Goal: Check status

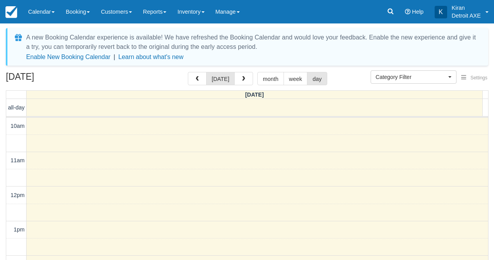
select select
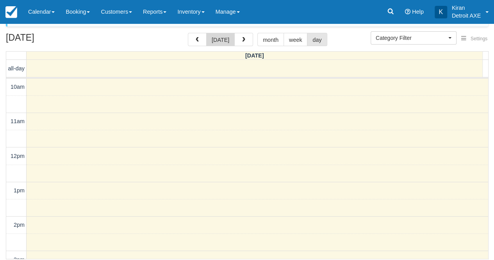
scroll to position [275, 0]
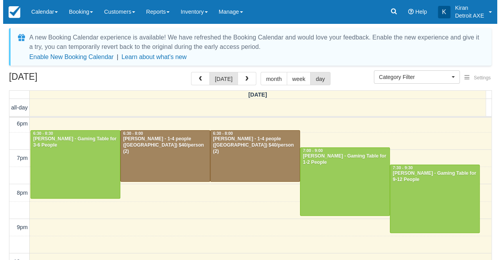
scroll to position [279, 0]
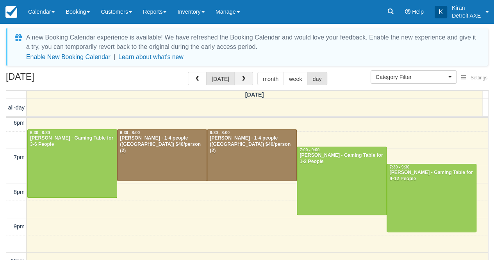
click at [244, 83] on button "button" at bounding box center [243, 78] width 19 height 13
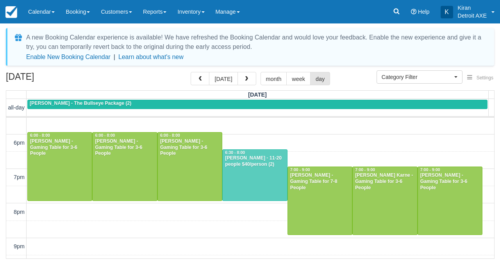
scroll to position [259, 0]
click at [242, 75] on button "button" at bounding box center [246, 78] width 19 height 13
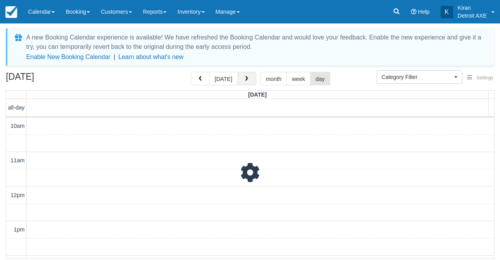
scroll to position [69, 0]
click at [246, 81] on span "button" at bounding box center [246, 78] width 5 height 5
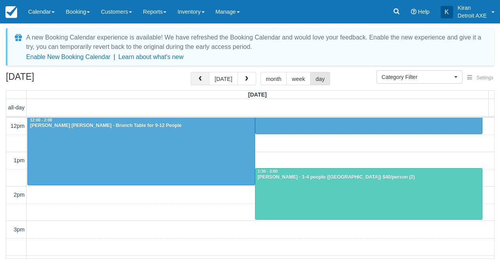
click at [197, 79] on button "button" at bounding box center [200, 78] width 19 height 13
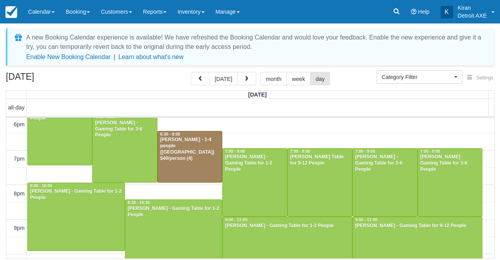
scroll to position [321, 0]
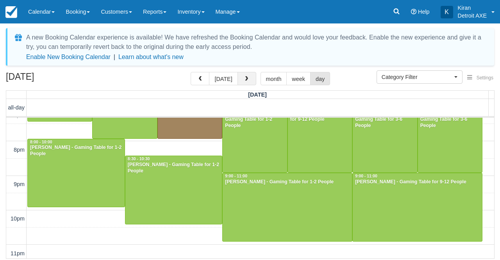
click at [246, 78] on span "button" at bounding box center [246, 78] width 5 height 5
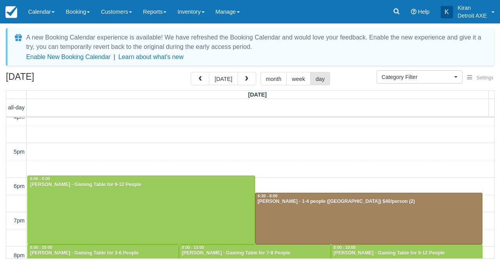
scroll to position [205, 0]
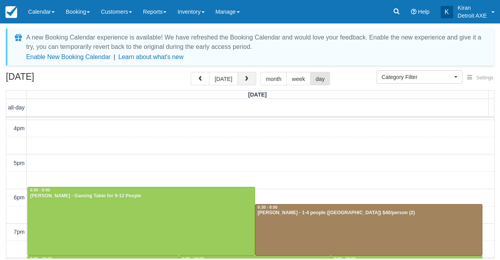
click at [246, 77] on span "button" at bounding box center [246, 78] width 5 height 5
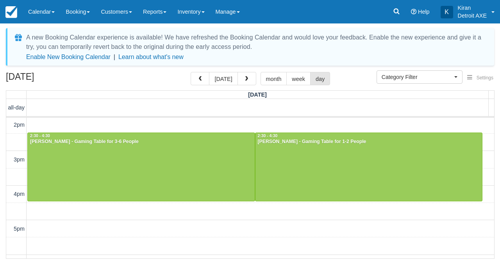
scroll to position [135, 0]
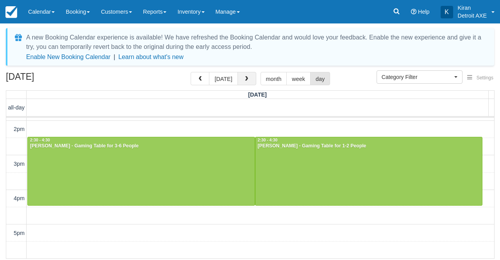
click at [249, 77] on button "button" at bounding box center [246, 78] width 19 height 13
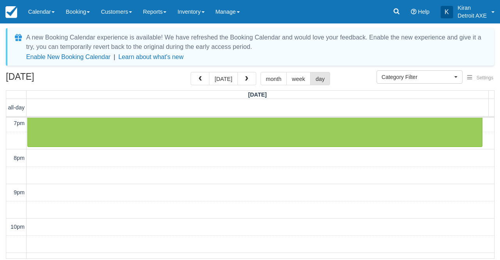
scroll to position [314, 0]
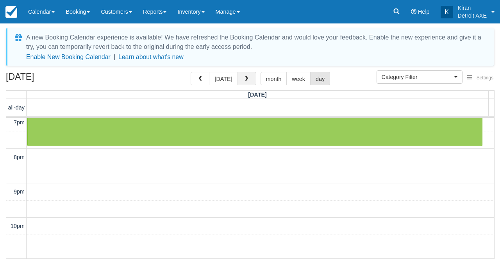
click at [244, 79] on span "button" at bounding box center [246, 78] width 5 height 5
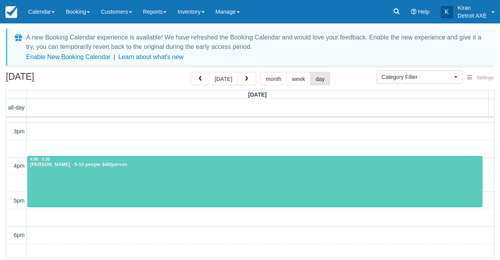
scroll to position [169, 0]
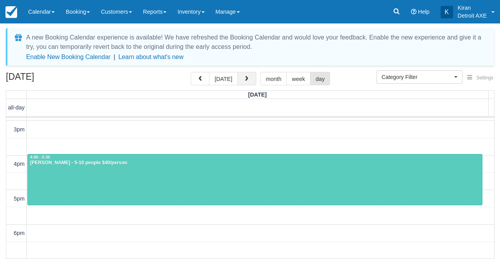
click at [248, 79] on button "button" at bounding box center [246, 78] width 19 height 13
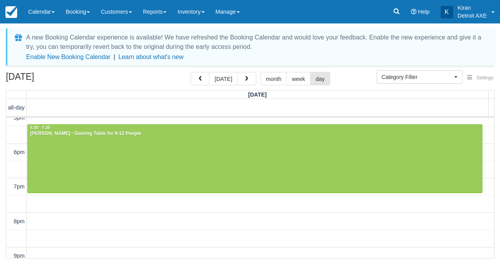
scroll to position [249, 0]
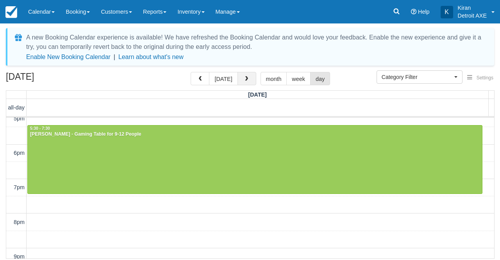
click at [244, 76] on span "button" at bounding box center [246, 78] width 5 height 5
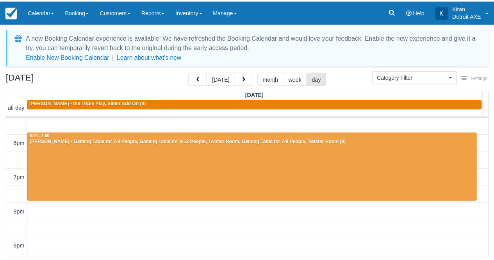
scroll to position [259, 0]
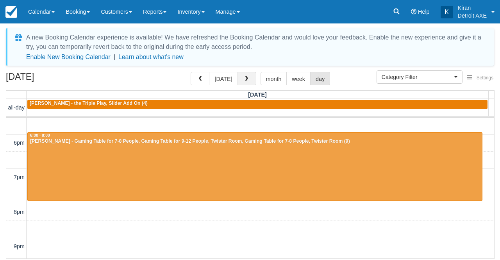
click at [248, 76] on button "button" at bounding box center [246, 78] width 19 height 13
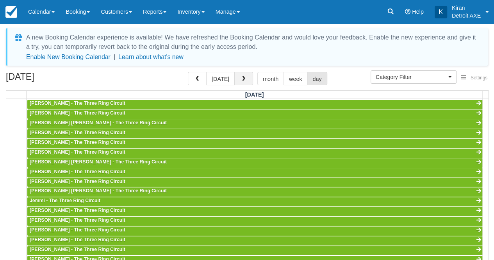
click at [241, 79] on span "button" at bounding box center [243, 78] width 5 height 5
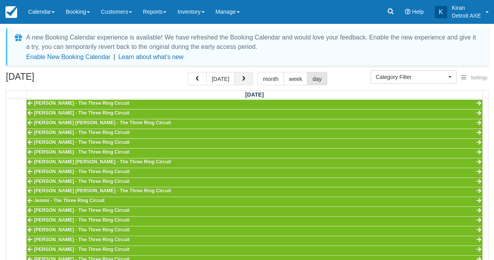
click at [244, 82] on span "button" at bounding box center [243, 78] width 5 height 5
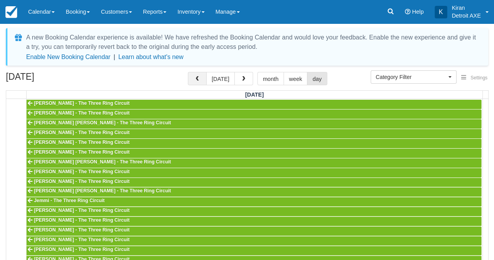
click at [199, 77] on span "button" at bounding box center [196, 78] width 5 height 5
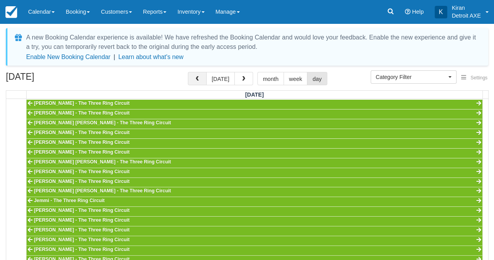
click at [205, 82] on button "button" at bounding box center [197, 78] width 19 height 13
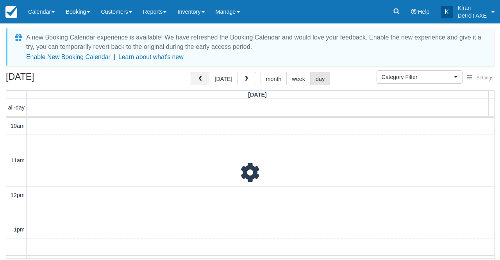
scroll to position [69, 0]
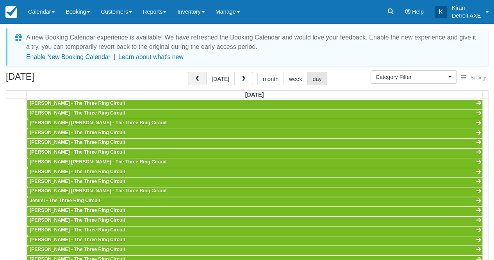
click at [205, 82] on button "button" at bounding box center [197, 78] width 19 height 13
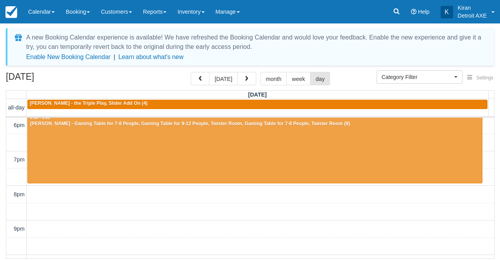
scroll to position [246, 0]
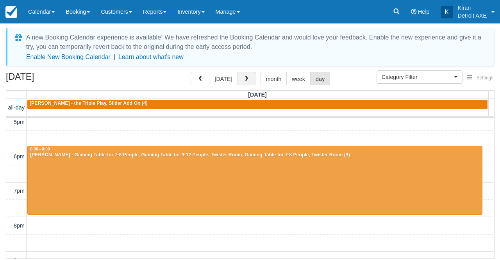
click at [244, 79] on span "button" at bounding box center [246, 78] width 5 height 5
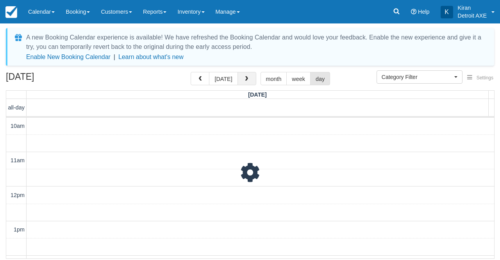
scroll to position [69, 0]
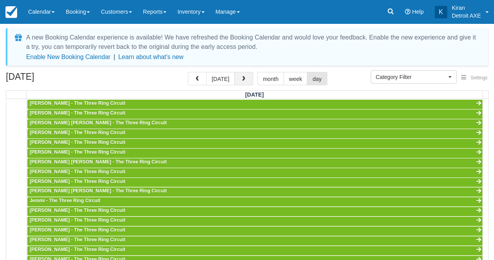
click at [244, 79] on span "button" at bounding box center [243, 78] width 5 height 5
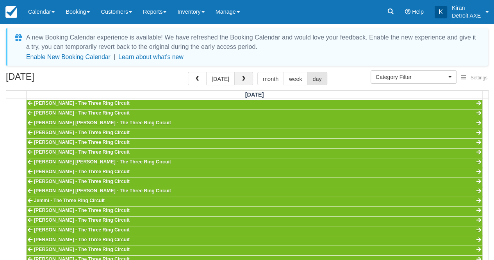
click at [242, 75] on button "button" at bounding box center [243, 78] width 19 height 13
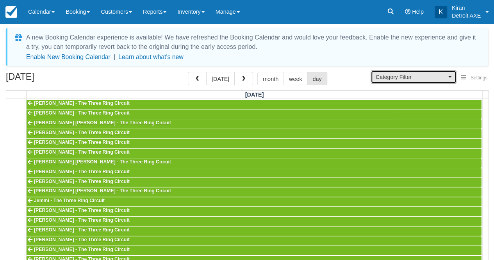
click at [441, 75] on span "Category Filter" at bounding box center [411, 77] width 71 height 8
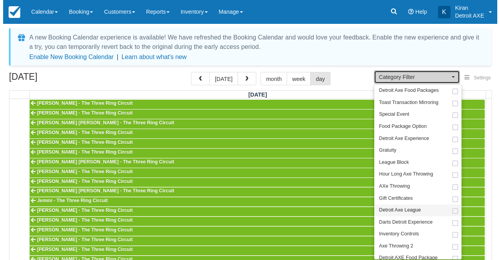
scroll to position [52, 0]
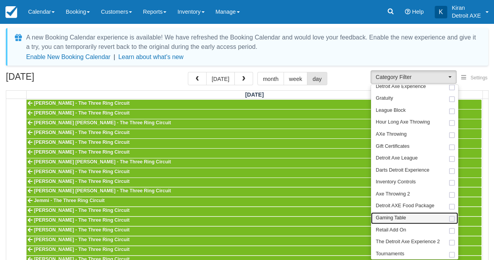
click at [453, 218] on span at bounding box center [452, 218] width 8 height 5
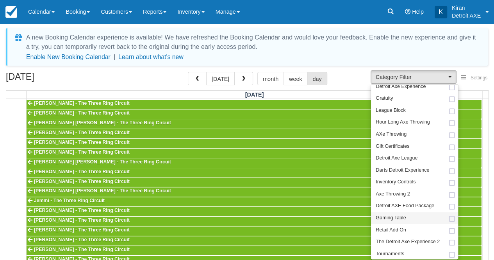
select select "6"
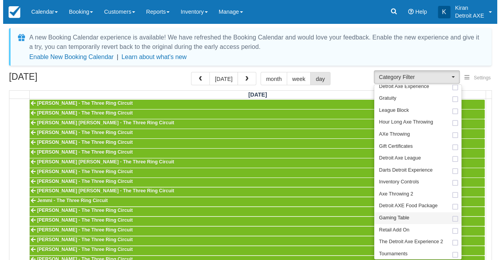
scroll to position [102, 0]
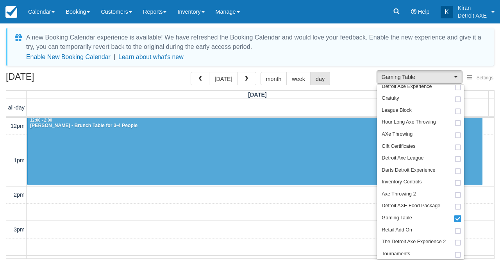
click at [350, 78] on div "October 12, 2025 today month week day" at bounding box center [250, 80] width 488 height 17
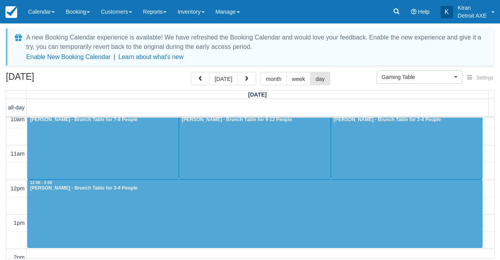
scroll to position [0, 0]
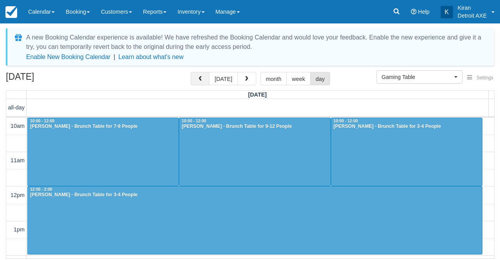
click at [206, 75] on button "button" at bounding box center [200, 78] width 19 height 13
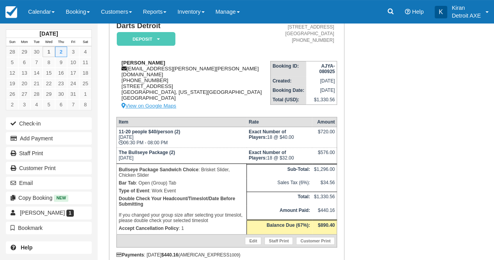
scroll to position [81, 0]
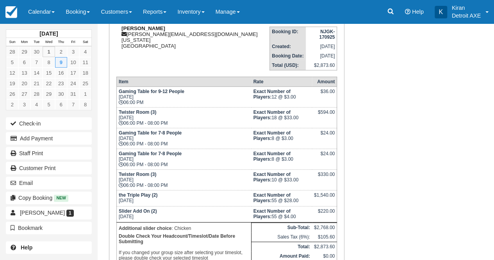
scroll to position [105, 0]
